Goal: Information Seeking & Learning: Find specific fact

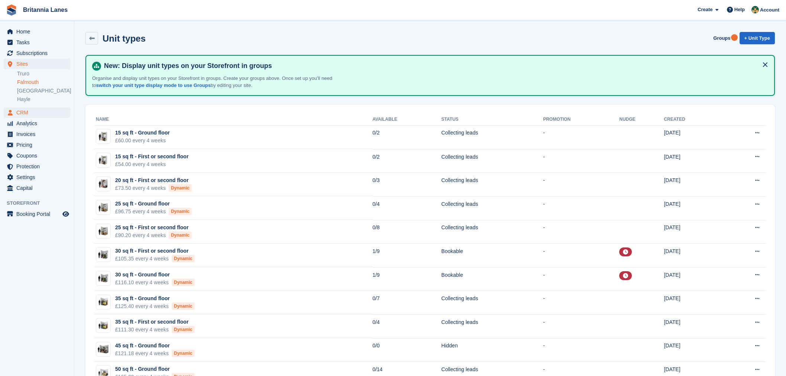
scroll to position [135, 0]
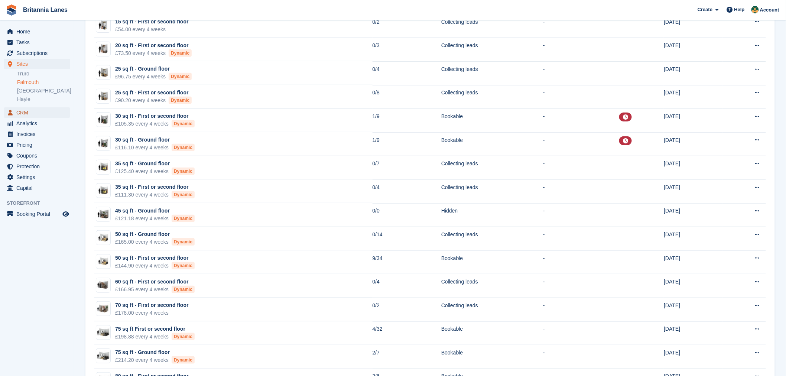
click at [31, 111] on span "CRM" at bounding box center [38, 112] width 45 height 10
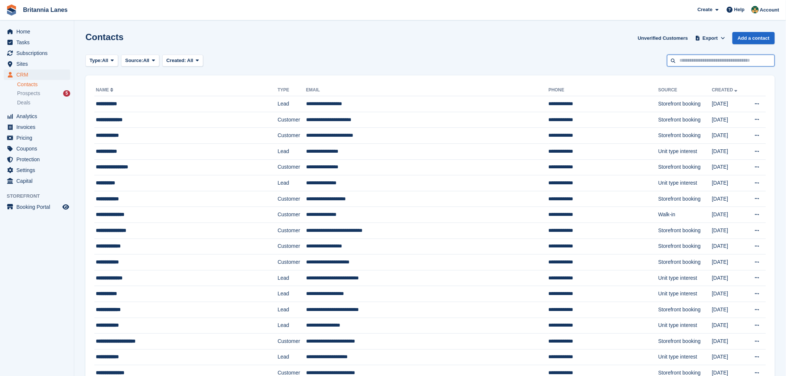
click at [701, 62] on input "text" at bounding box center [721, 61] width 108 height 12
type input "*****"
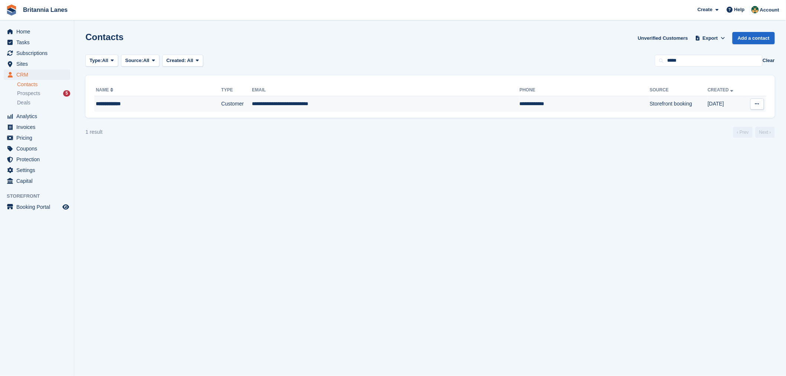
click at [126, 102] on div "**********" at bounding box center [142, 104] width 92 height 8
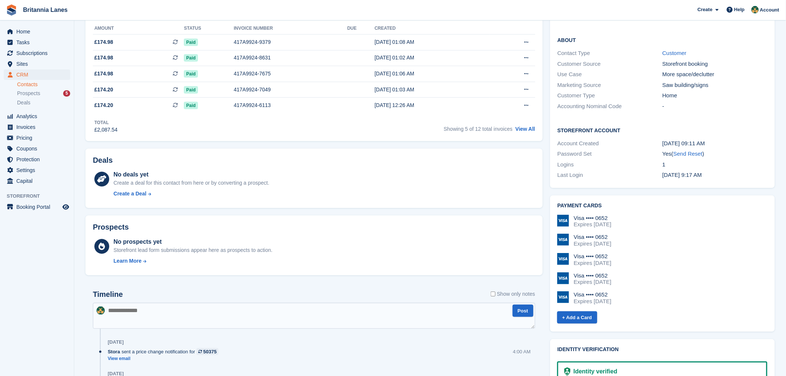
scroll to position [212, 0]
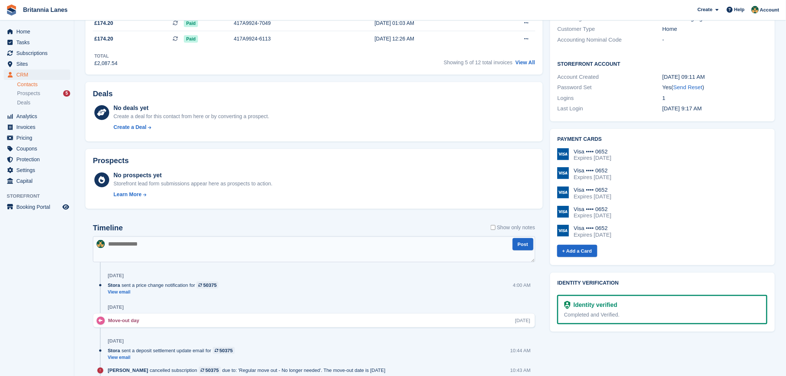
click at [34, 83] on link "Contacts" at bounding box center [43, 84] width 53 height 7
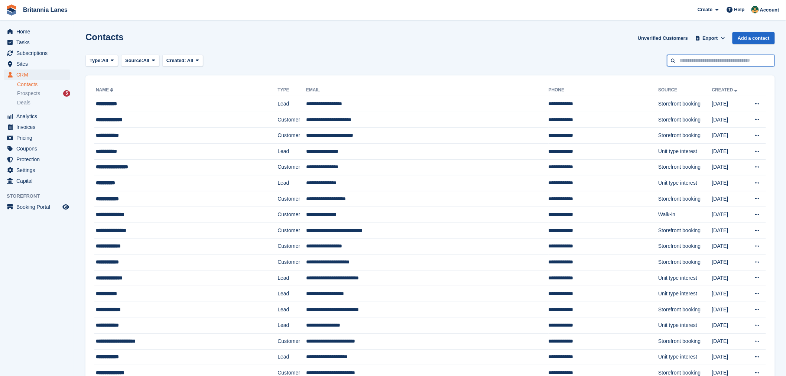
click at [700, 61] on input "text" at bounding box center [721, 61] width 108 height 12
type input "****"
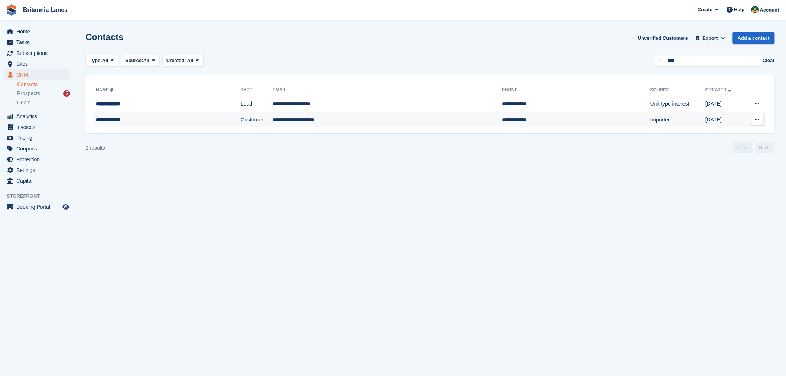
click at [113, 122] on div "**********" at bounding box center [147, 120] width 102 height 8
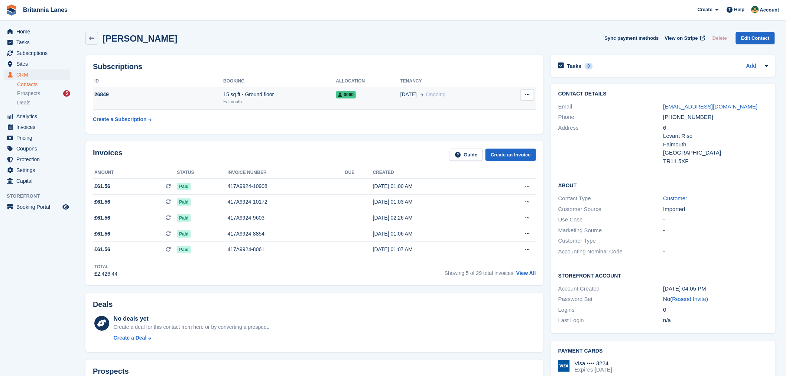
click at [247, 94] on div "15 sq ft - Ground floor" at bounding box center [279, 95] width 113 height 8
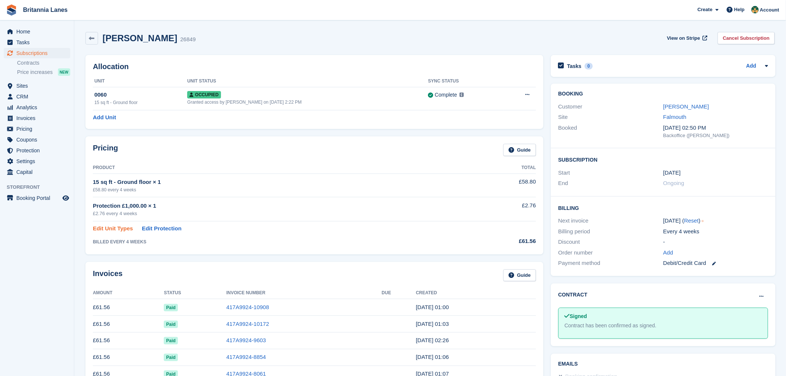
click at [108, 230] on link "Edit Unit Types" at bounding box center [113, 228] width 40 height 9
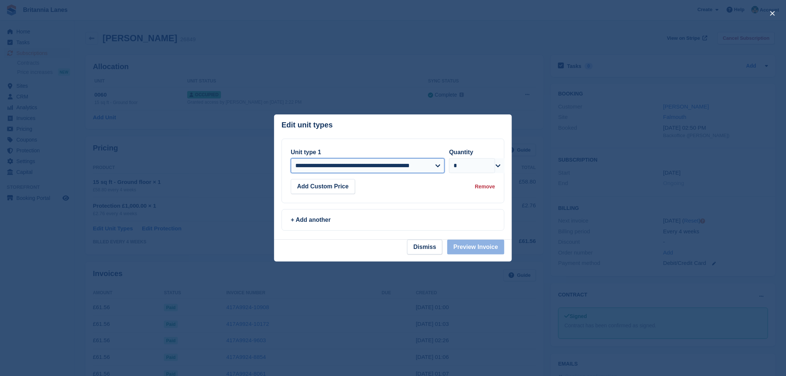
click at [443, 166] on select "**********" at bounding box center [368, 165] width 154 height 15
click at [129, 20] on div at bounding box center [393, 188] width 786 height 376
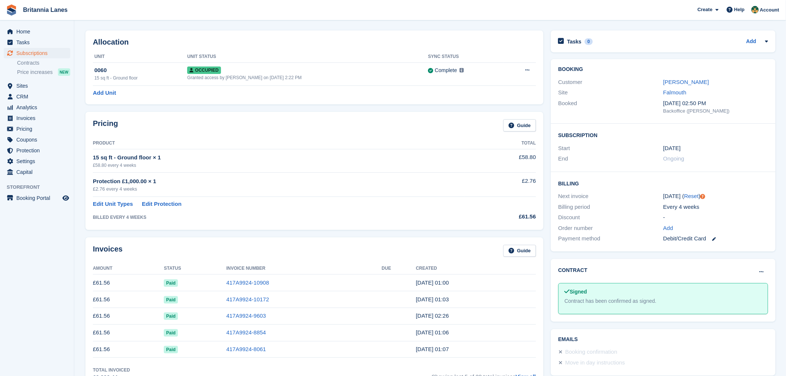
scroll to position [58, 0]
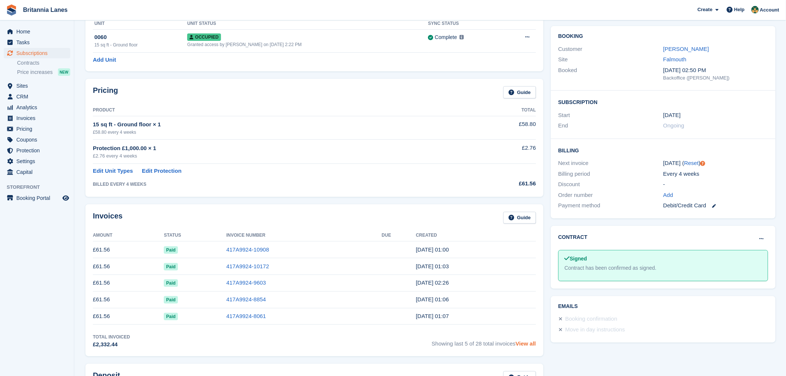
click at [524, 345] on link "View all" at bounding box center [525, 343] width 20 height 6
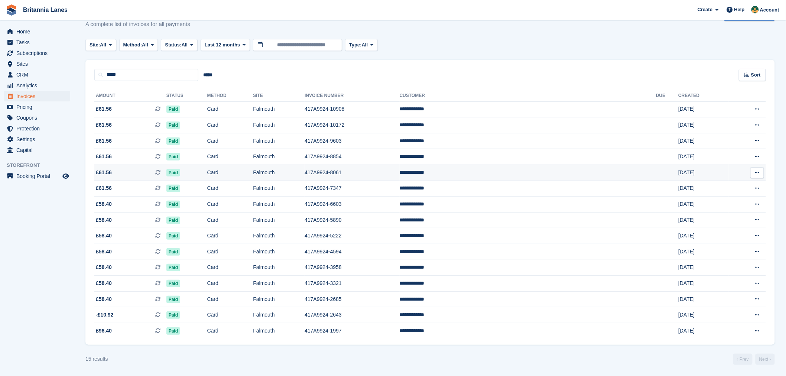
scroll to position [24, 0]
click at [144, 331] on span "£96.40 This is a recurring subscription invoice." at bounding box center [130, 331] width 72 height 8
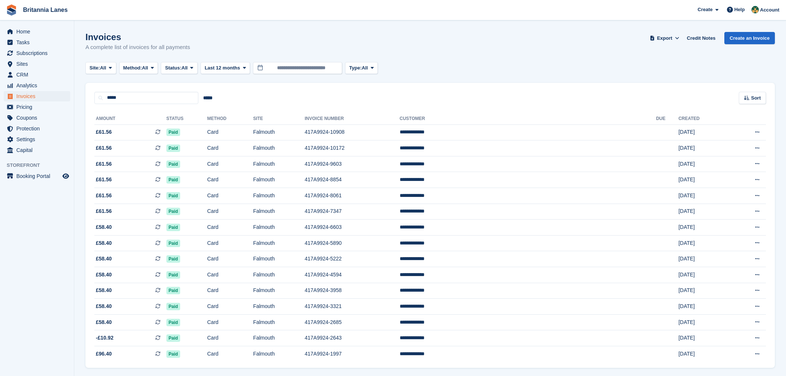
scroll to position [24, 0]
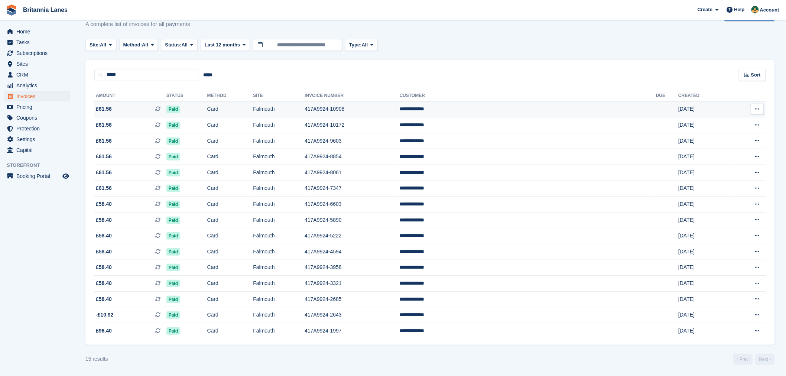
click at [253, 109] on td "Card" at bounding box center [230, 109] width 46 height 16
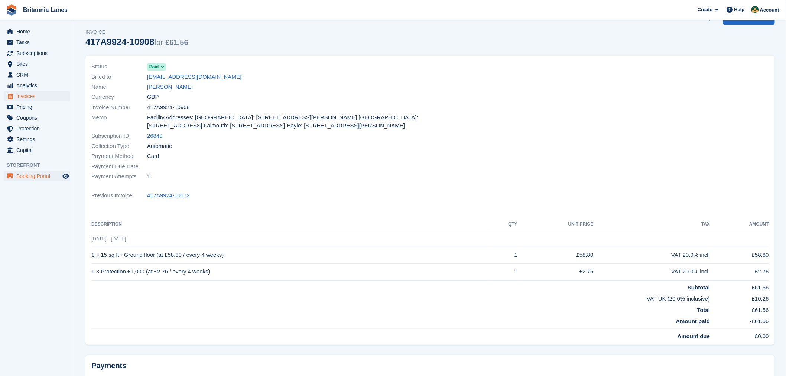
scroll to position [16, 0]
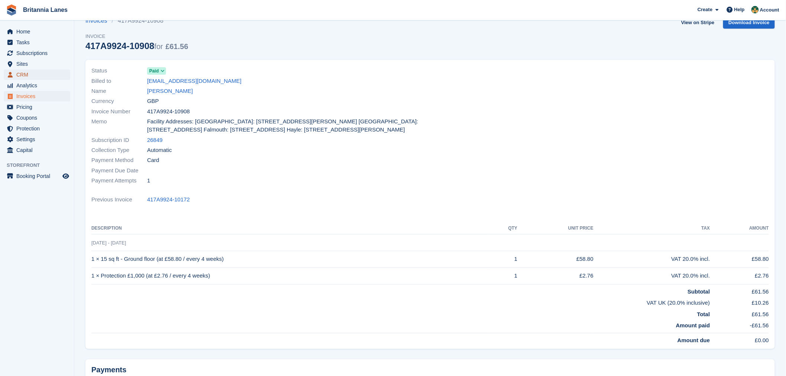
click at [23, 76] on span "CRM" at bounding box center [38, 74] width 45 height 10
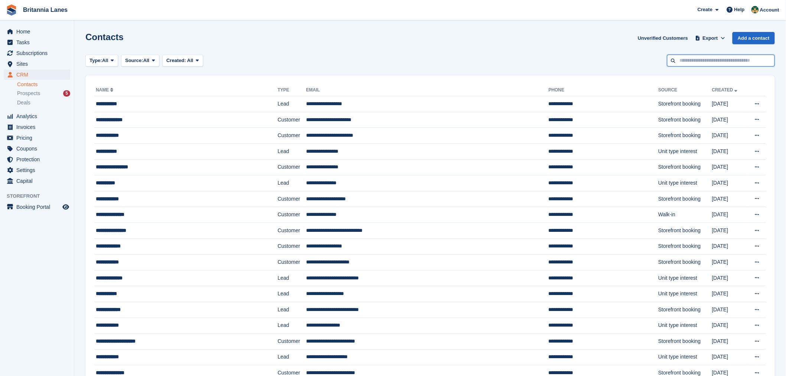
click at [700, 64] on input "text" at bounding box center [721, 61] width 108 height 12
type input "*****"
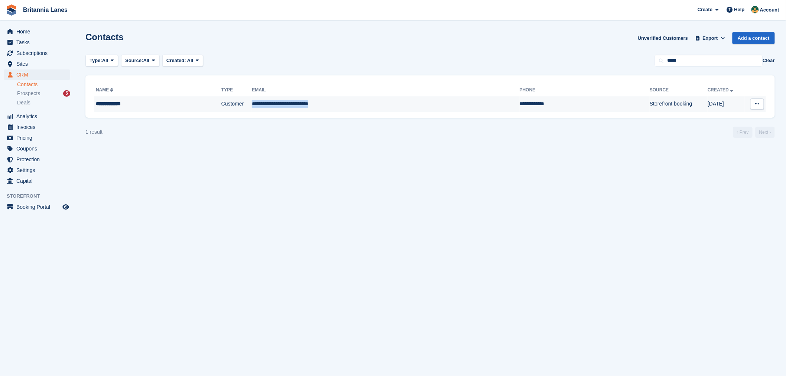
drag, startPoint x: 349, startPoint y: 108, endPoint x: 245, endPoint y: 106, distance: 104.4
click at [252, 106] on td "**********" at bounding box center [385, 104] width 267 height 16
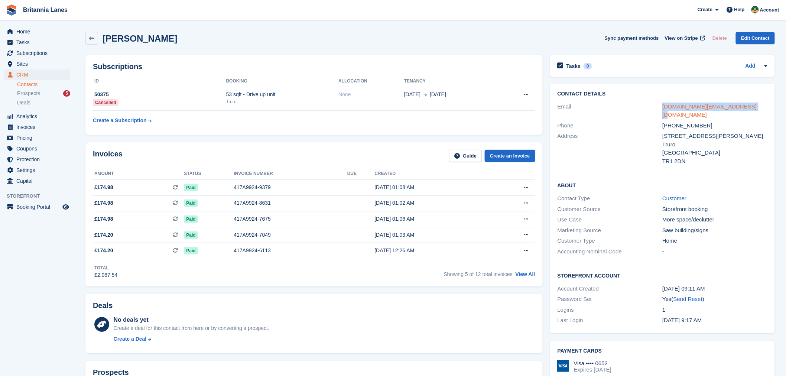
drag, startPoint x: 748, startPoint y: 104, endPoint x: 662, endPoint y: 109, distance: 85.5
click at [662, 109] on div "[DOMAIN_NAME][EMAIL_ADDRESS][DOMAIN_NAME]" at bounding box center [714, 110] width 105 height 17
copy link "[DOMAIN_NAME][EMAIL_ADDRESS][DOMAIN_NAME]"
click at [544, 33] on div "Suzanne Boyer Sync payment methods View on Stripe Delete Edit Contact" at bounding box center [429, 38] width 689 height 13
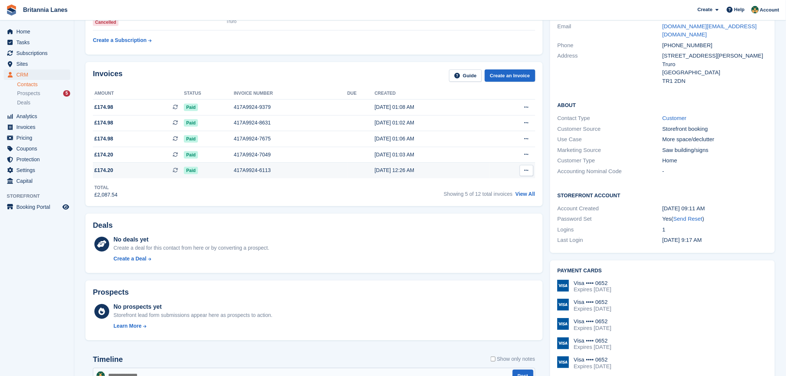
scroll to position [115, 0]
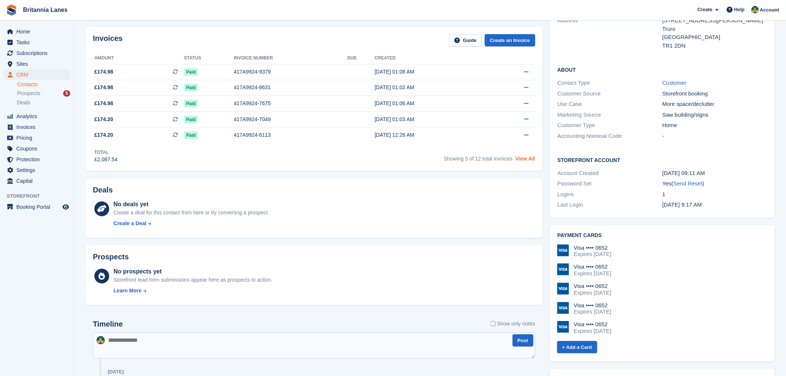
click at [525, 158] on link "View All" at bounding box center [525, 159] width 20 height 6
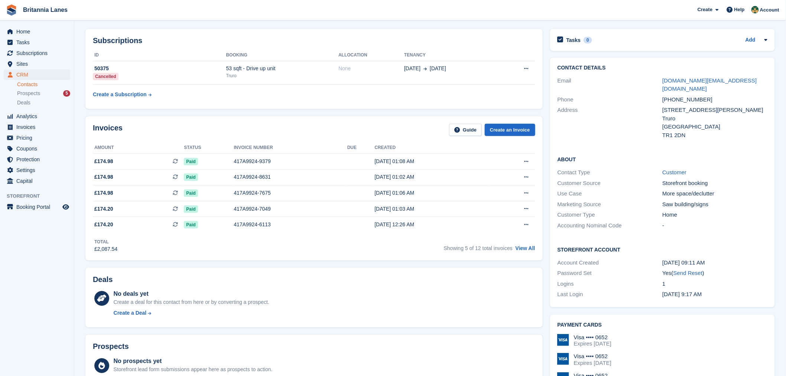
scroll to position [19, 0]
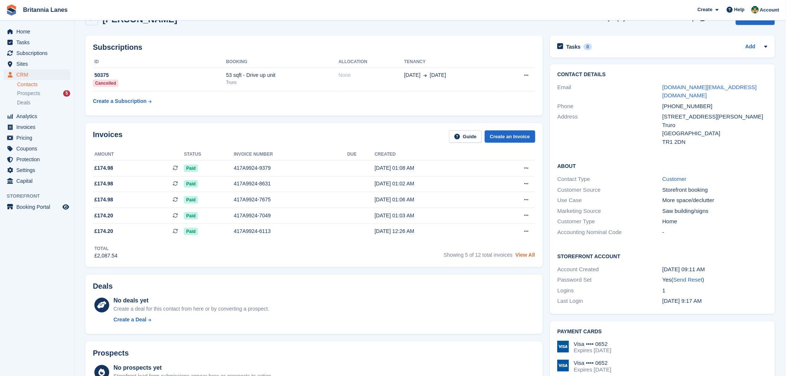
click at [532, 255] on link "View All" at bounding box center [525, 255] width 20 height 6
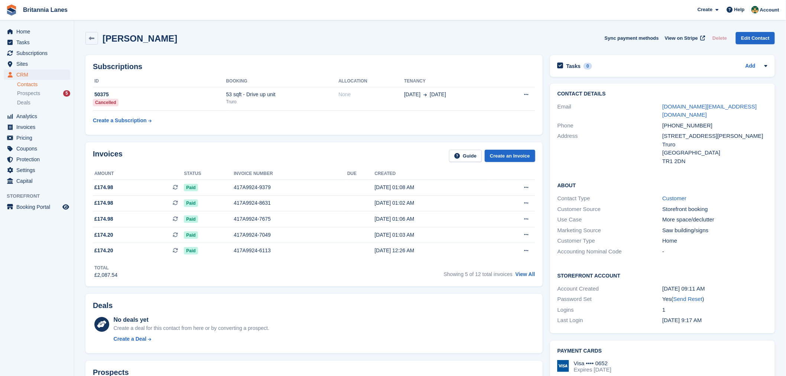
scroll to position [19, 0]
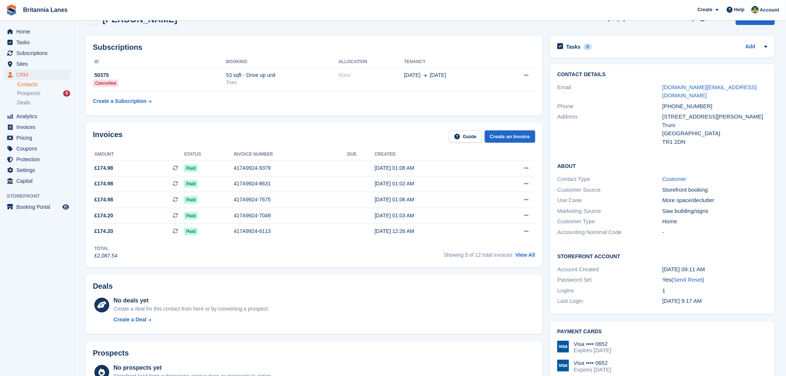
click at [234, 272] on div "Deals No deals yet Create a deal for this contact from here or by converting a …" at bounding box center [314, 304] width 465 height 67
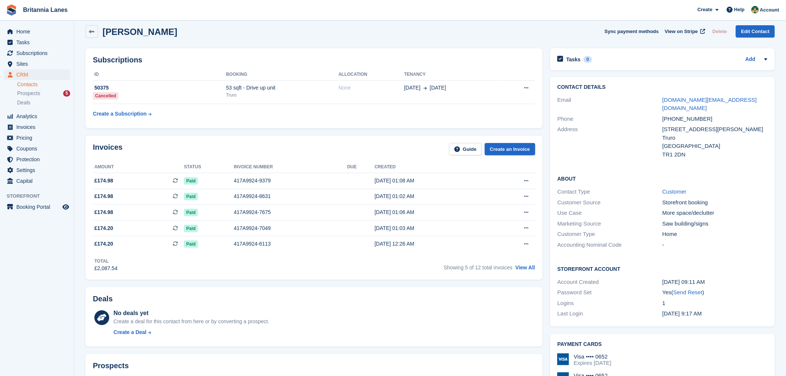
scroll to position [0, 0]
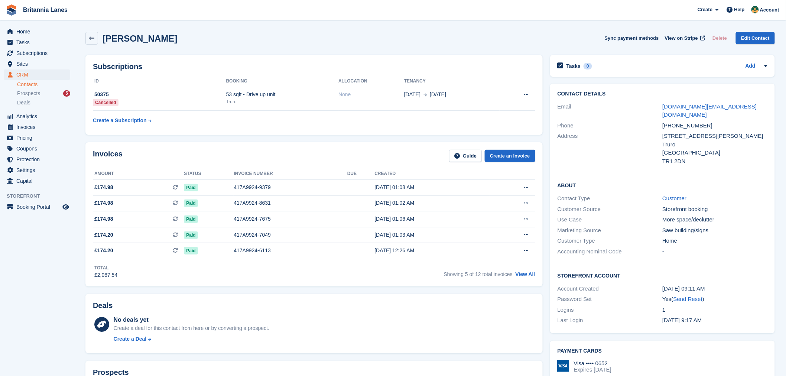
click at [20, 84] on link "Contacts" at bounding box center [43, 84] width 53 height 7
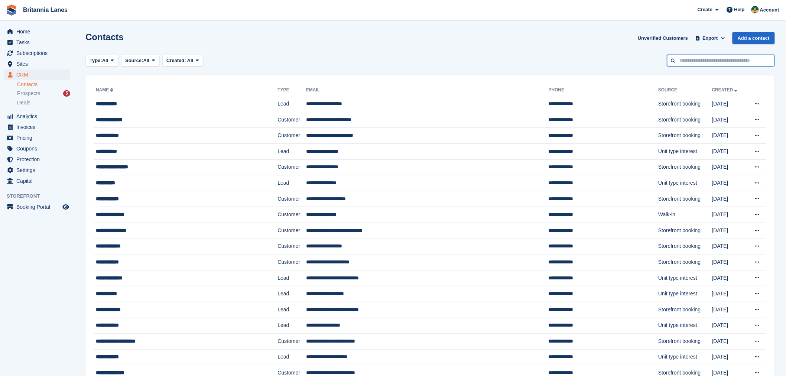
click at [688, 63] on input "text" at bounding box center [721, 61] width 108 height 12
type input "*****"
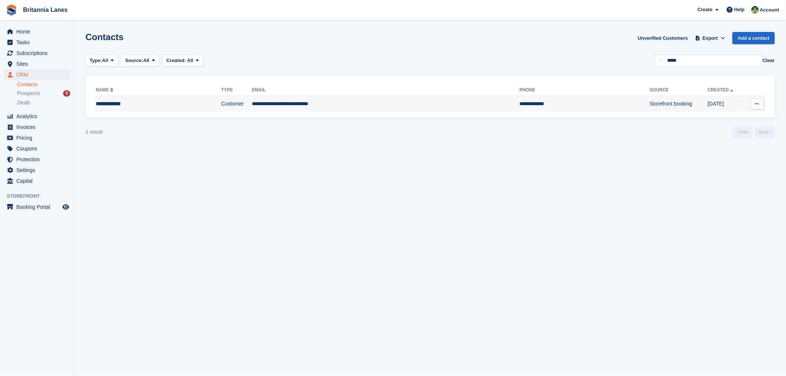
click at [111, 101] on div "**********" at bounding box center [142, 104] width 92 height 8
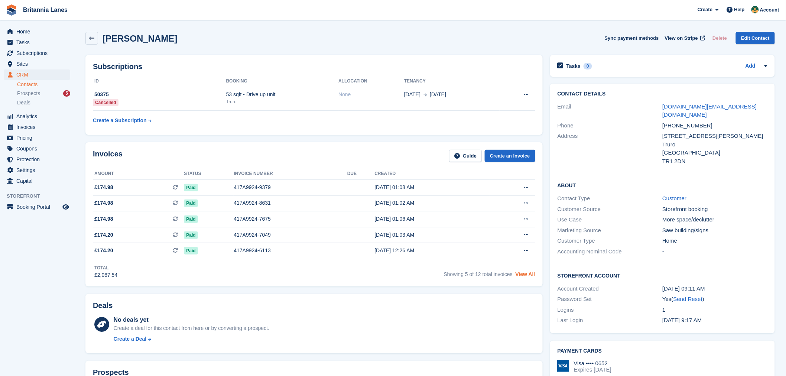
click at [532, 276] on link "View All" at bounding box center [525, 274] width 20 height 6
click at [528, 276] on link "View All" at bounding box center [525, 274] width 20 height 6
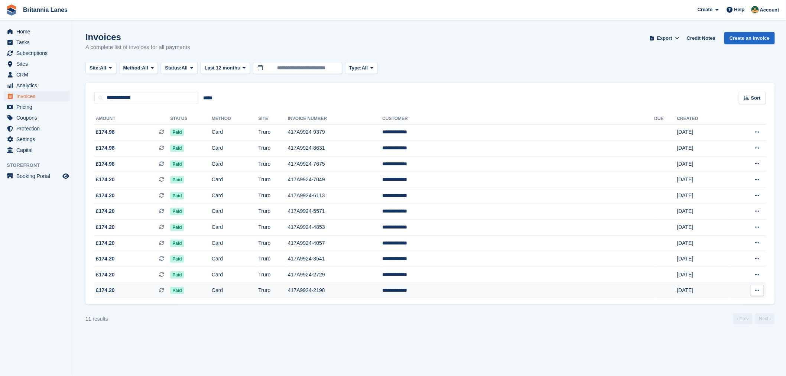
click at [161, 292] on span "£174.20 This is a recurring subscription invoice." at bounding box center [132, 290] width 76 height 8
click at [288, 129] on td "Truro" at bounding box center [273, 132] width 30 height 16
click at [33, 75] on span "CRM" at bounding box center [38, 74] width 45 height 10
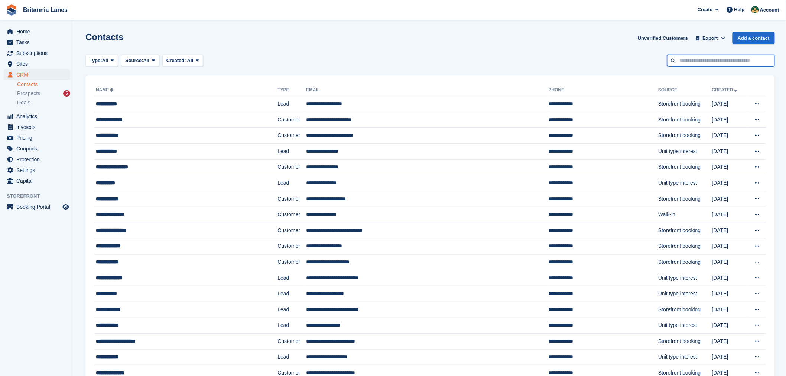
click at [687, 62] on input "text" at bounding box center [721, 61] width 108 height 12
type input "*****"
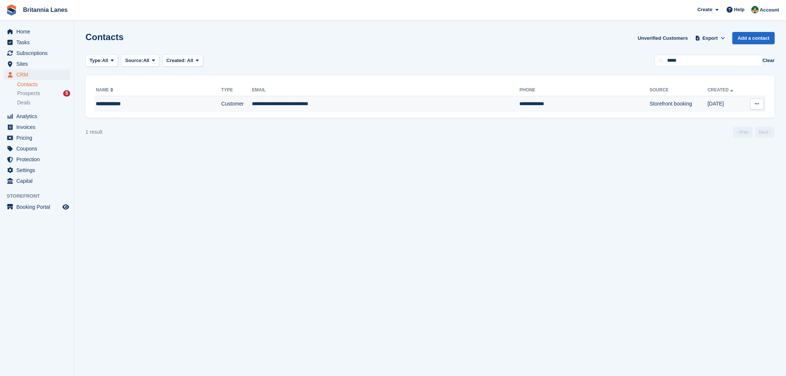
click at [308, 104] on td "**********" at bounding box center [385, 104] width 267 height 16
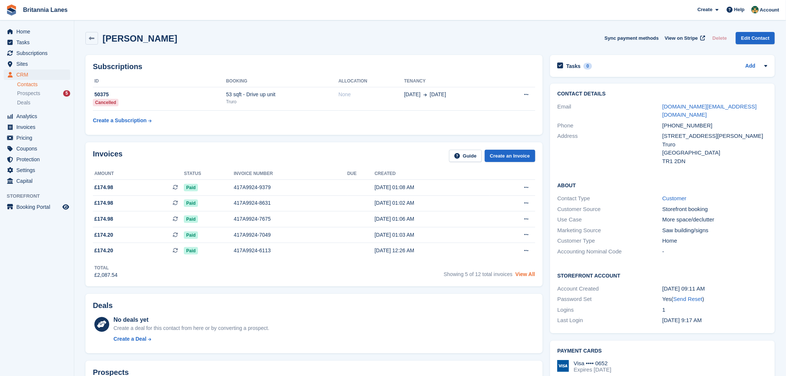
click at [525, 275] on link "View All" at bounding box center [525, 274] width 20 height 6
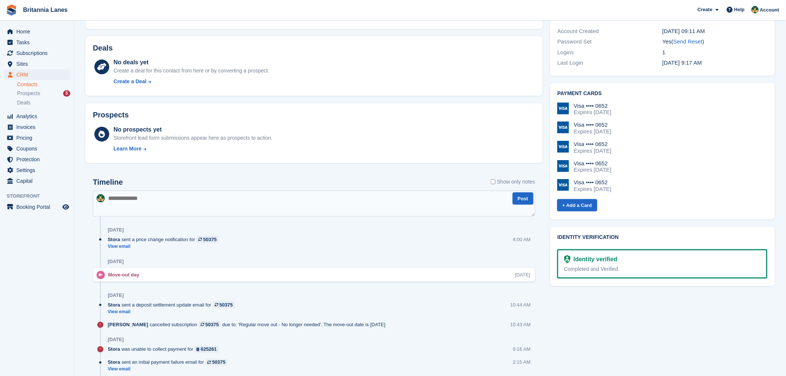
scroll to position [255, 0]
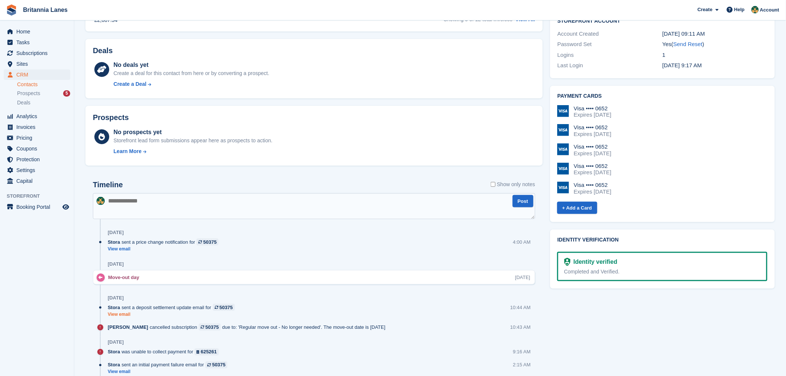
click at [126, 315] on link "View email" at bounding box center [173, 314] width 131 height 6
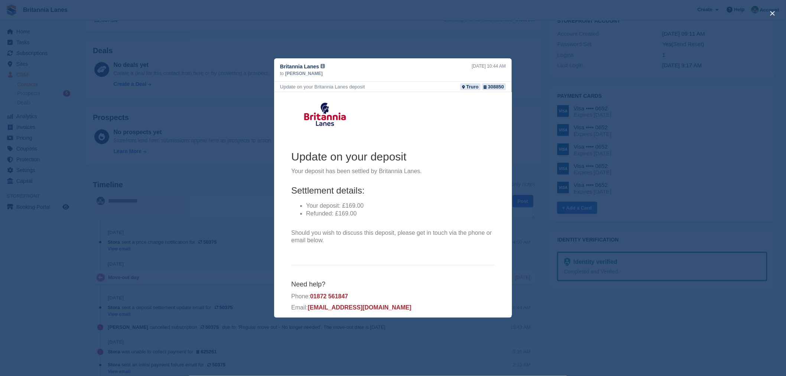
scroll to position [6, 0]
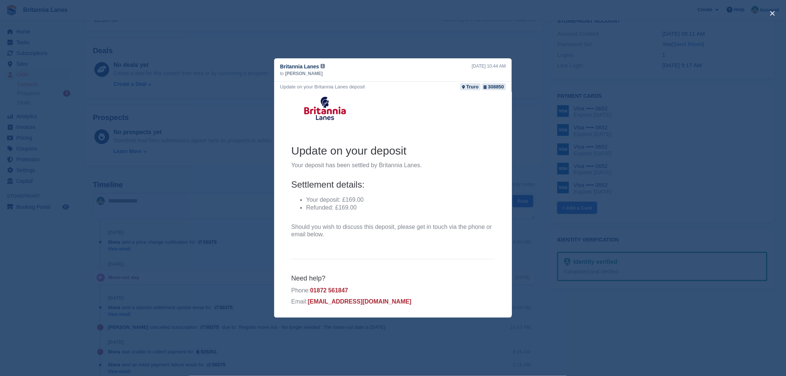
click at [222, 110] on div "close" at bounding box center [393, 188] width 786 height 376
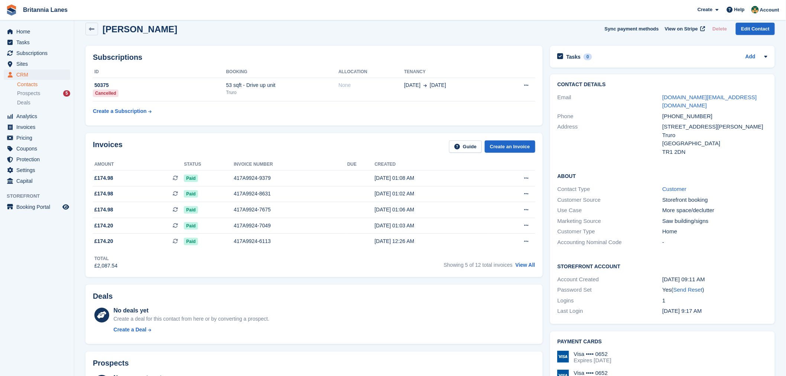
scroll to position [0, 0]
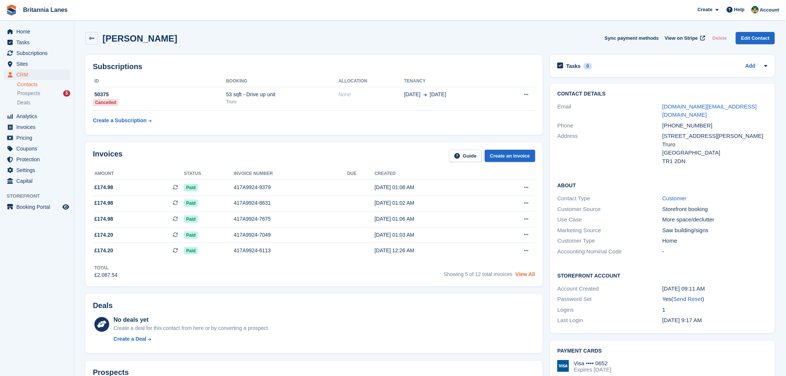
click at [531, 276] on link "View All" at bounding box center [525, 274] width 20 height 6
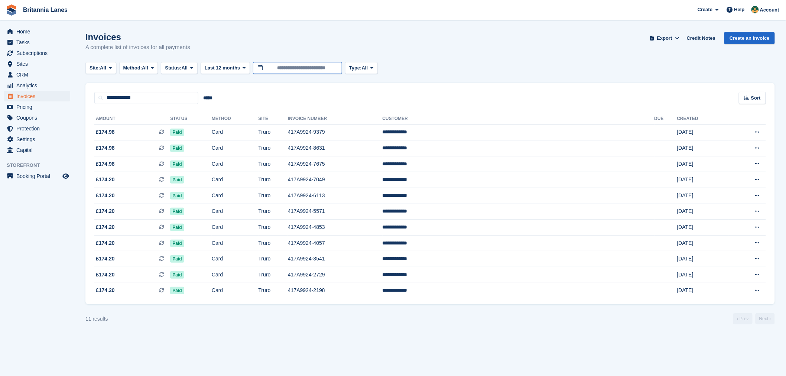
click at [294, 73] on body "Britannia Lanes Create Subscription Invoice Contact Deal Discount Page Help Cha…" at bounding box center [393, 188] width 786 height 376
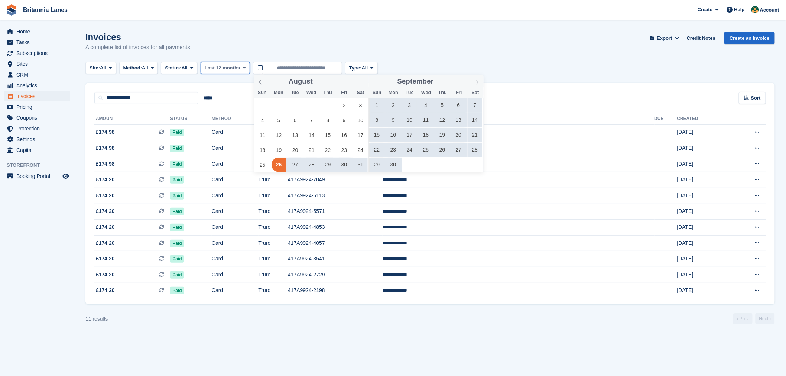
click at [242, 71] on button "Last 12 months" at bounding box center [225, 68] width 49 height 12
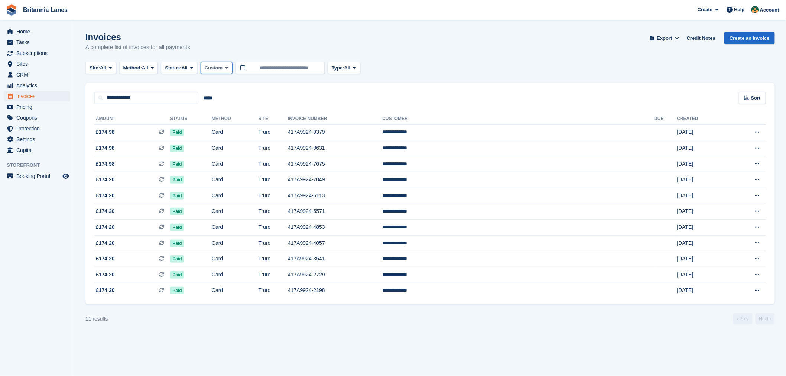
click at [222, 69] on span "Custom" at bounding box center [214, 67] width 18 height 7
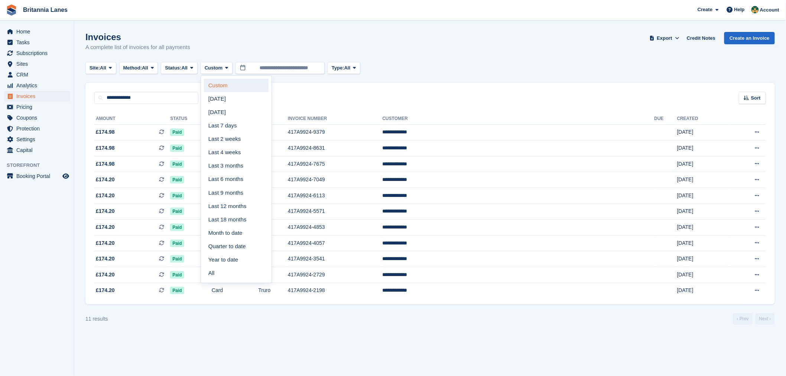
click at [226, 85] on link "Custom" at bounding box center [236, 85] width 65 height 13
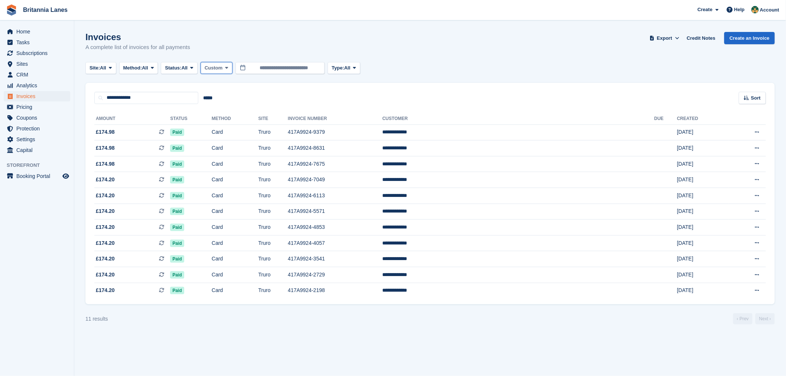
click at [228, 70] on icon at bounding box center [226, 67] width 3 height 5
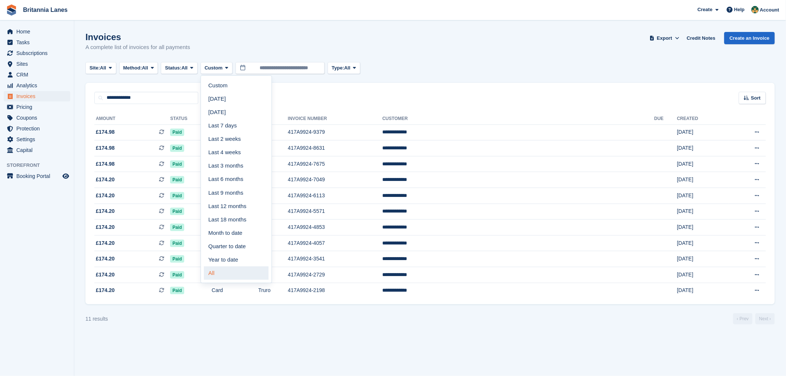
click at [228, 274] on link "All" at bounding box center [236, 272] width 65 height 13
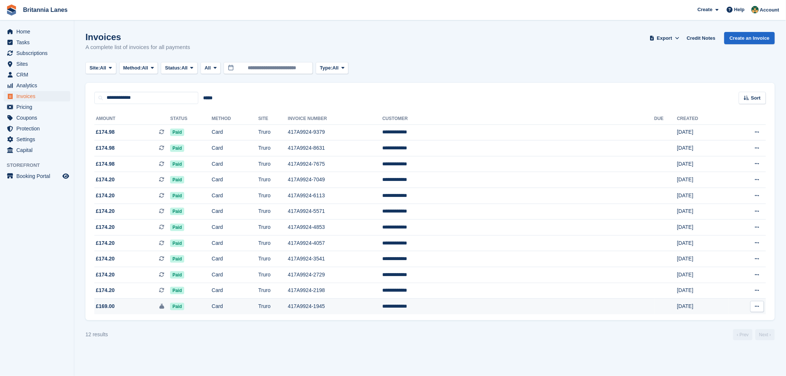
click at [257, 309] on td "Card" at bounding box center [235, 307] width 47 height 16
click at [379, 134] on td "417A9924-9379" at bounding box center [335, 132] width 94 height 16
click at [367, 138] on td "417A9924-9379" at bounding box center [335, 132] width 94 height 16
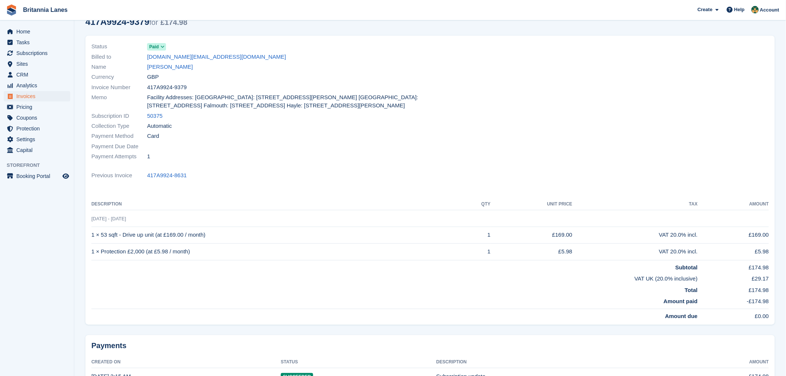
scroll to position [35, 0]
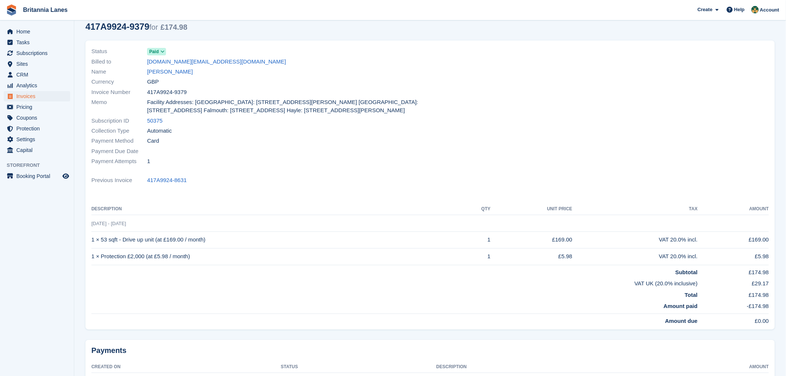
drag, startPoint x: 576, startPoint y: 162, endPoint x: 559, endPoint y: 146, distance: 24.2
click at [577, 150] on div at bounding box center [601, 106] width 343 height 129
drag, startPoint x: 248, startPoint y: 61, endPoint x: 147, endPoint y: 64, distance: 100.7
click at [147, 64] on div "Billed to unforgettable.design@gmail.com" at bounding box center [258, 61] width 334 height 10
copy link "[DOMAIN_NAME][EMAIL_ADDRESS][DOMAIN_NAME]"
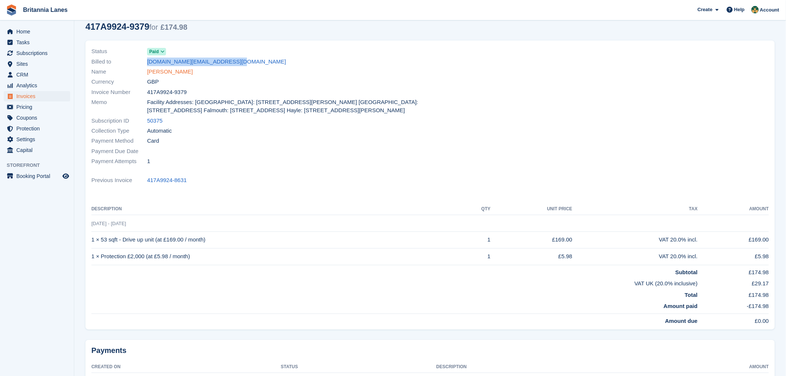
click at [160, 71] on link "[PERSON_NAME]" at bounding box center [170, 72] width 46 height 9
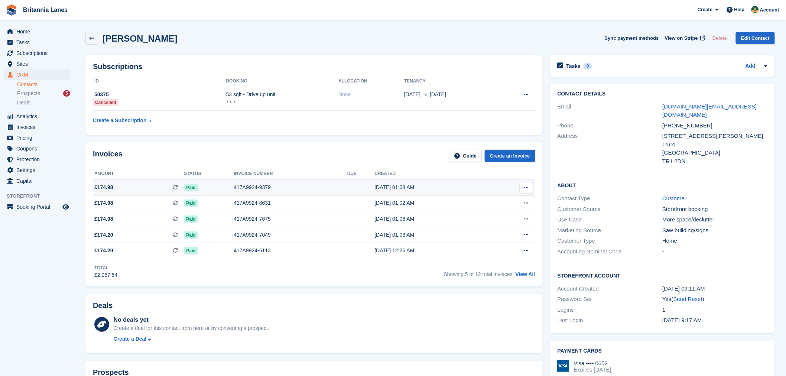
click at [244, 189] on div "417A9924-9379" at bounding box center [291, 187] width 114 height 8
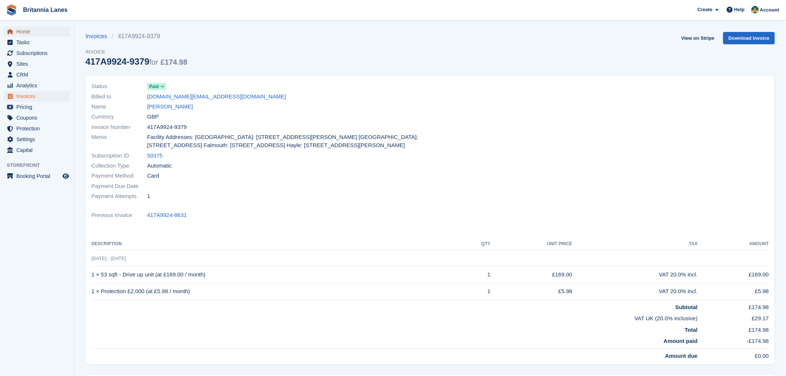
click at [27, 32] on span "Home" at bounding box center [38, 31] width 45 height 10
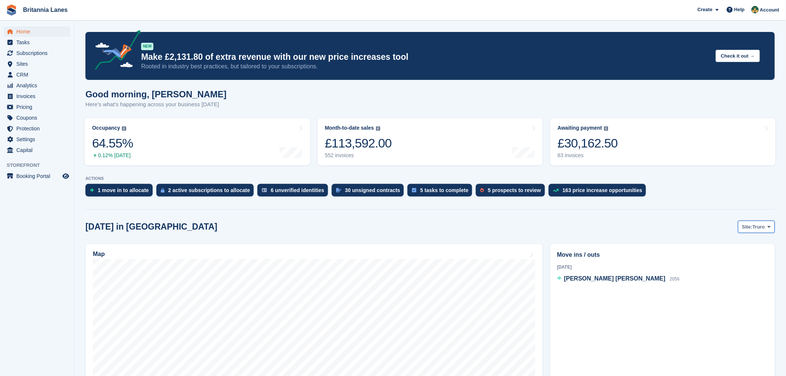
click at [768, 229] on span at bounding box center [769, 227] width 6 height 6
click at [744, 256] on link "Falmouth" at bounding box center [737, 257] width 67 height 13
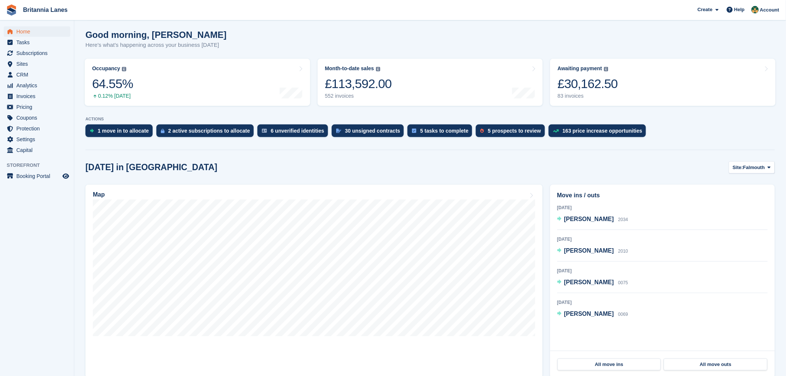
scroll to position [77, 0]
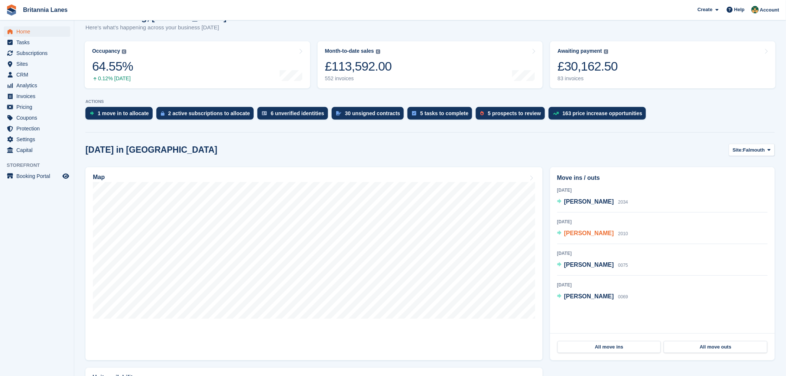
click at [583, 231] on span "[PERSON_NAME]" at bounding box center [589, 233] width 50 height 6
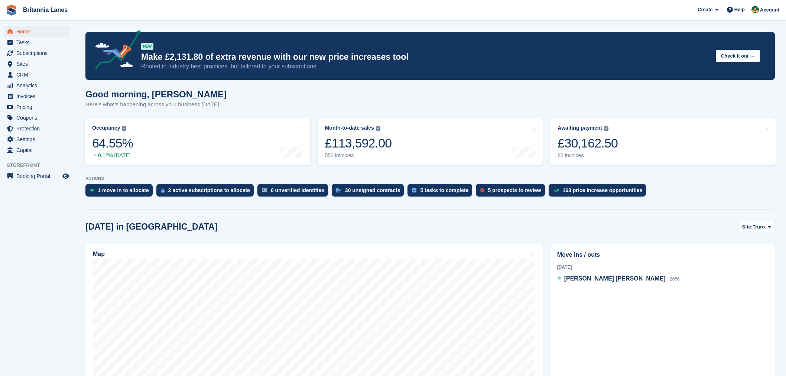
scroll to position [77, 0]
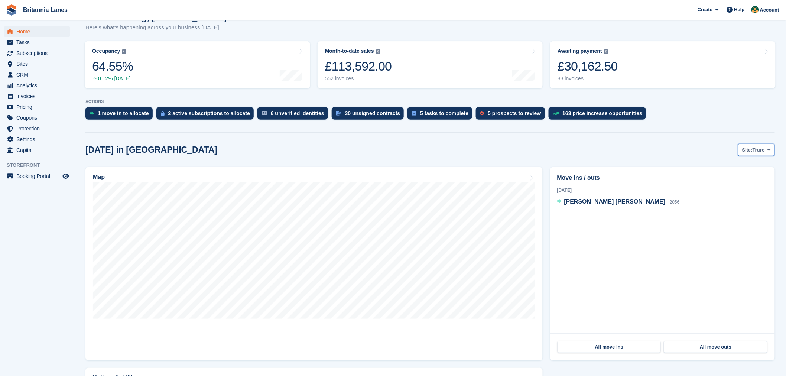
click at [755, 150] on span "Truro" at bounding box center [758, 149] width 12 height 7
click at [730, 179] on link "Falmouth" at bounding box center [737, 180] width 67 height 13
click at [581, 232] on span "[PERSON_NAME]" at bounding box center [589, 233] width 50 height 6
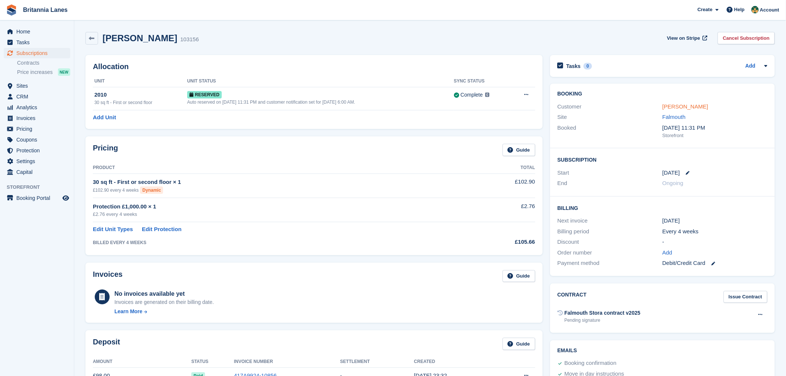
click at [682, 107] on link "[PERSON_NAME]" at bounding box center [685, 106] width 46 height 6
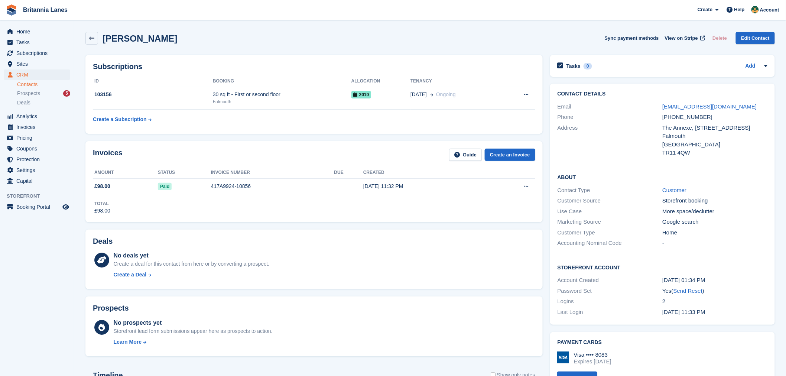
click at [23, 80] on ul "Contacts Prospects 5 Deals" at bounding box center [45, 93] width 57 height 27
click at [25, 86] on link "Contacts" at bounding box center [43, 84] width 53 height 7
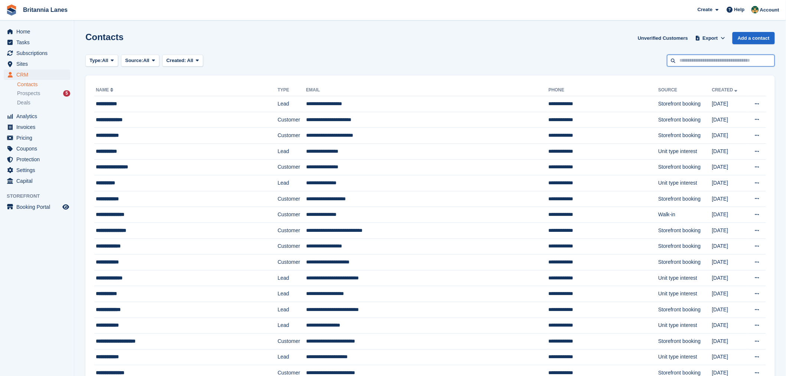
click at [705, 61] on input "text" at bounding box center [721, 61] width 108 height 12
type input "****"
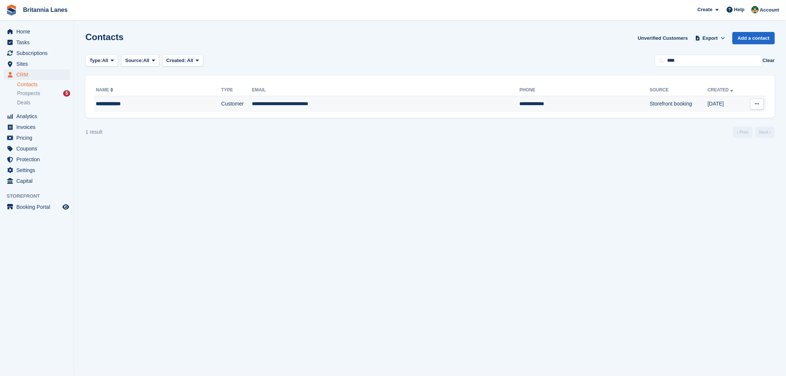
click at [157, 105] on div "**********" at bounding box center [142, 104] width 92 height 8
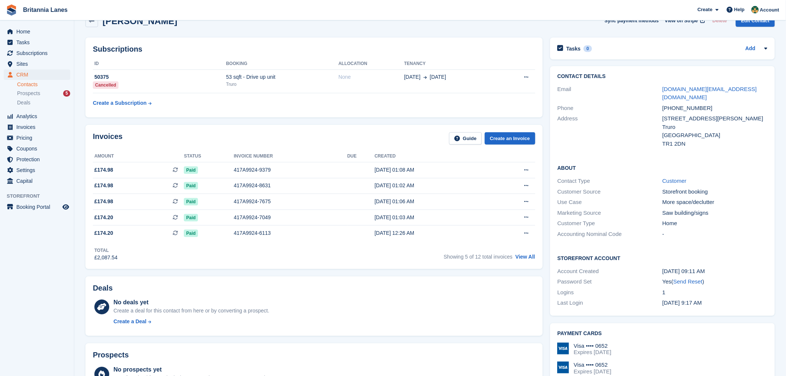
scroll to position [77, 0]
